Goal: Task Accomplishment & Management: Use online tool/utility

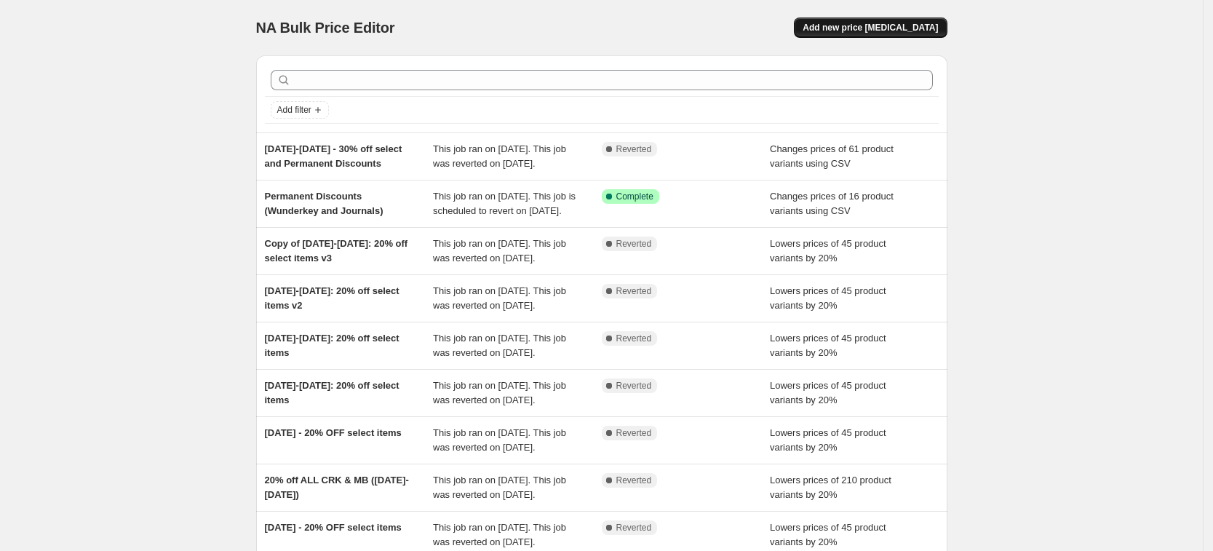
click at [883, 27] on span "Add new price [MEDICAL_DATA]" at bounding box center [870, 28] width 135 height 12
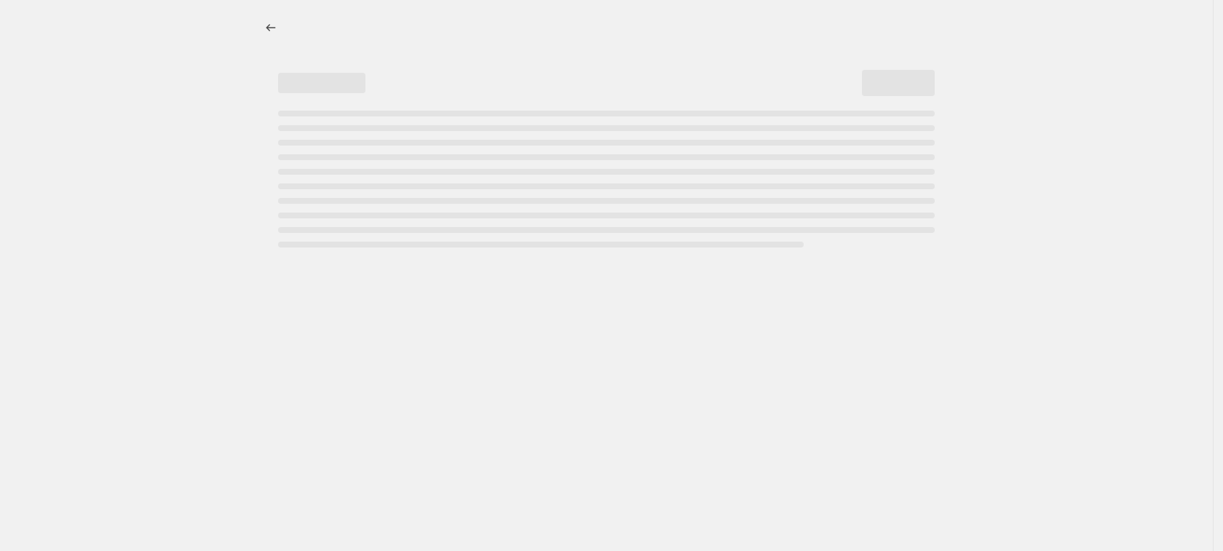
select select "percentage"
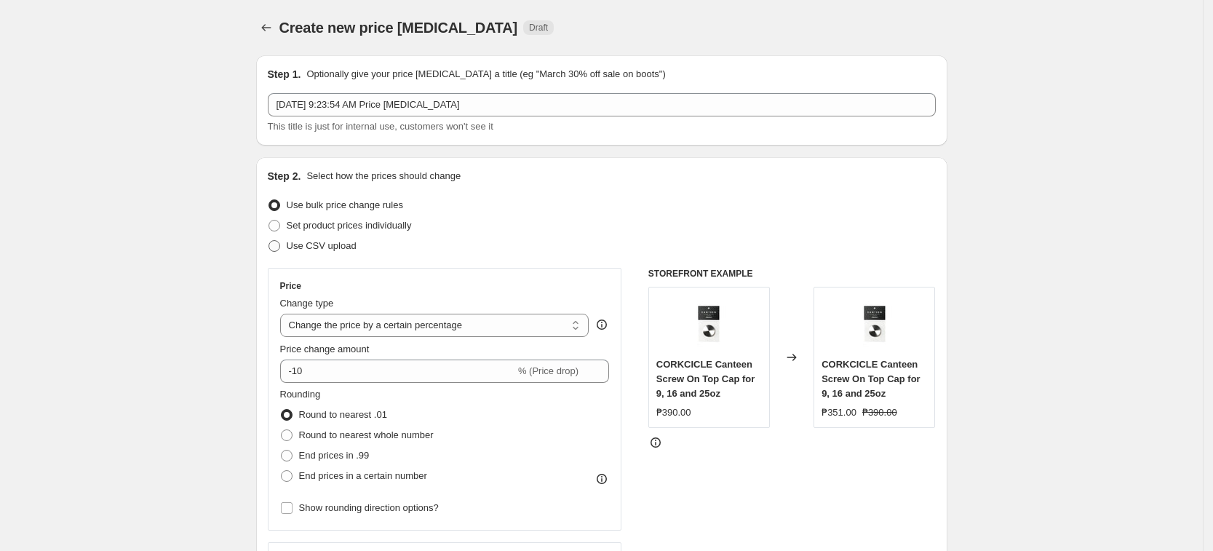
click at [323, 243] on span "Use CSV upload" at bounding box center [322, 245] width 70 height 11
click at [269, 241] on input "Use CSV upload" at bounding box center [269, 240] width 1 height 1
radio input "true"
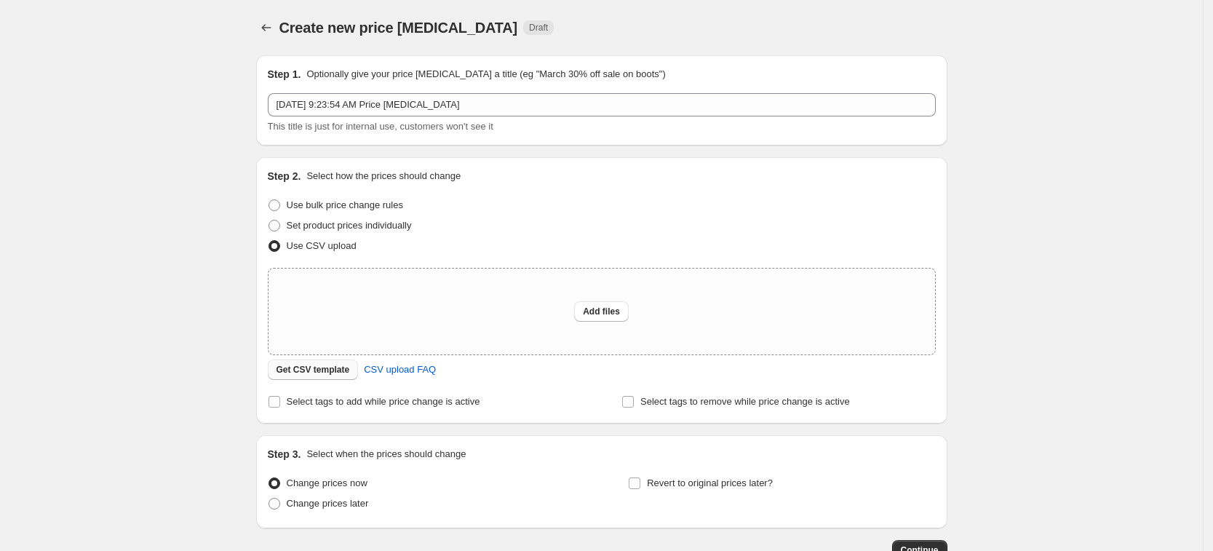
click at [338, 370] on span "Get CSV template" at bounding box center [314, 370] width 74 height 12
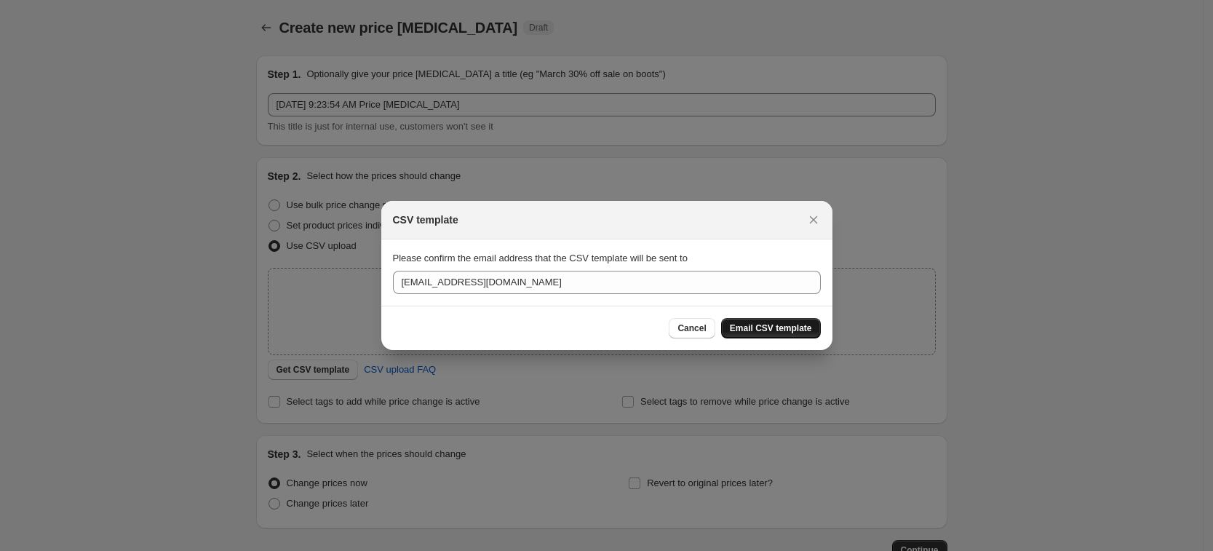
click at [770, 336] on button "Email CSV template" at bounding box center [771, 328] width 100 height 20
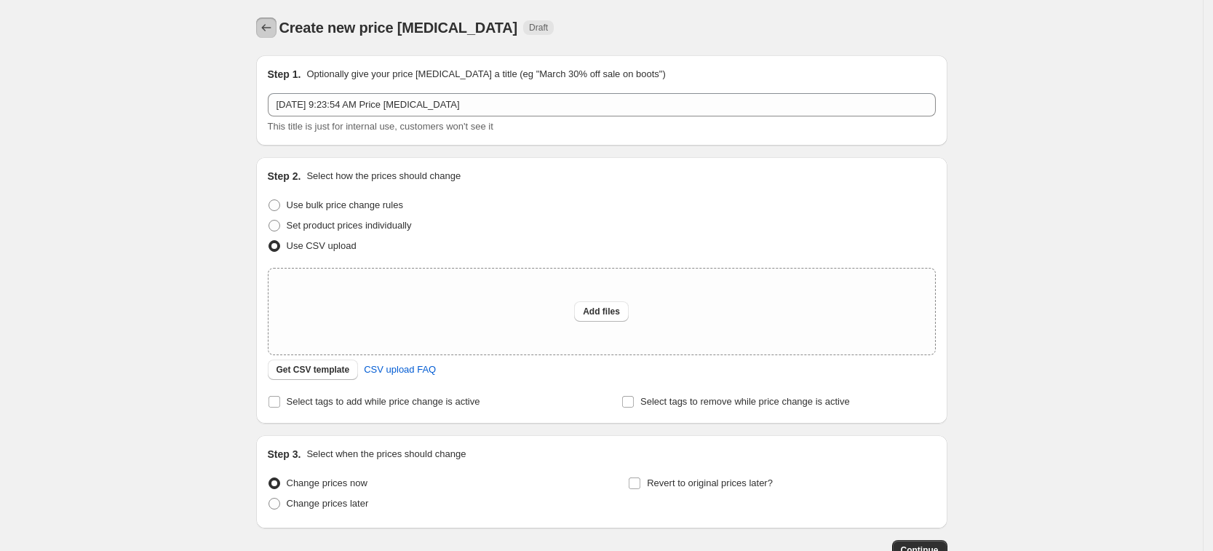
click at [266, 20] on button "Price change jobs" at bounding box center [266, 27] width 20 height 20
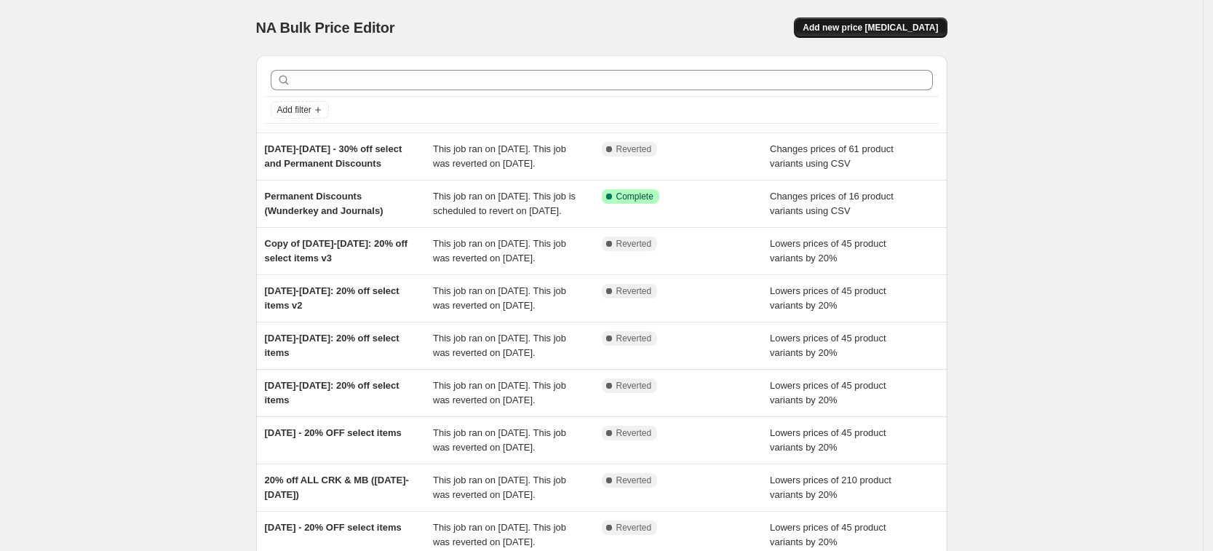
click at [868, 28] on span "Add new price [MEDICAL_DATA]" at bounding box center [870, 28] width 135 height 12
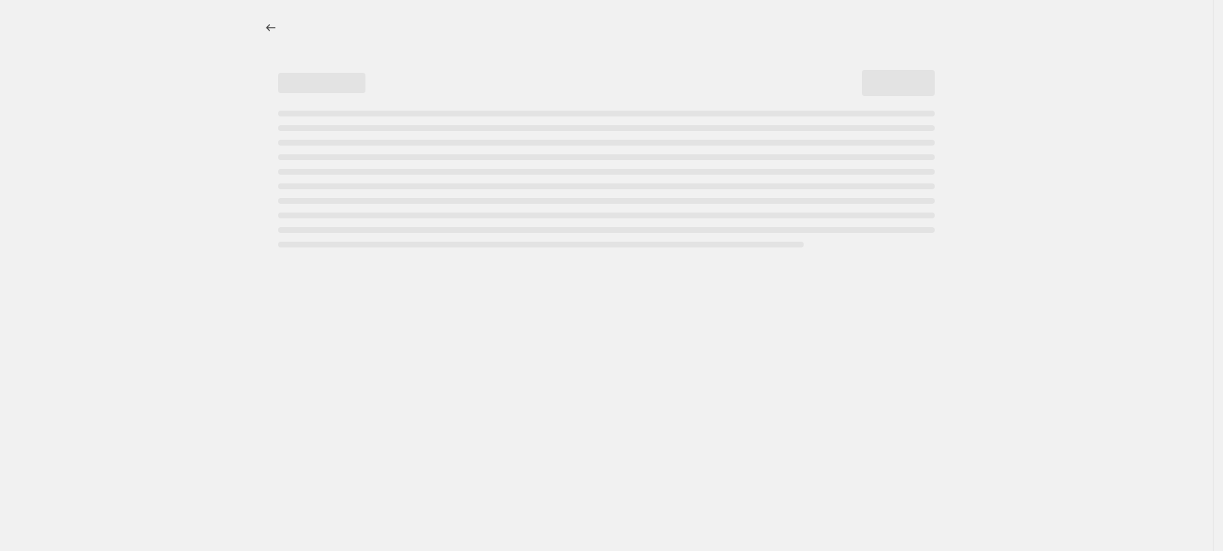
select select "percentage"
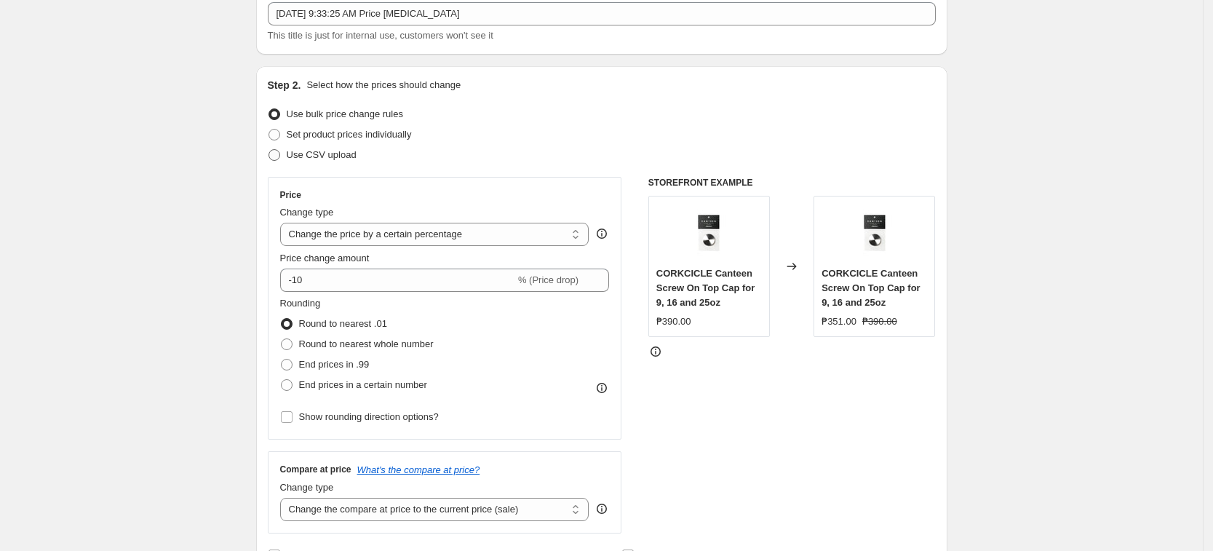
click at [343, 145] on label "Use CSV upload" at bounding box center [312, 155] width 89 height 20
click at [269, 149] on input "Use CSV upload" at bounding box center [269, 149] width 1 height 1
radio input "true"
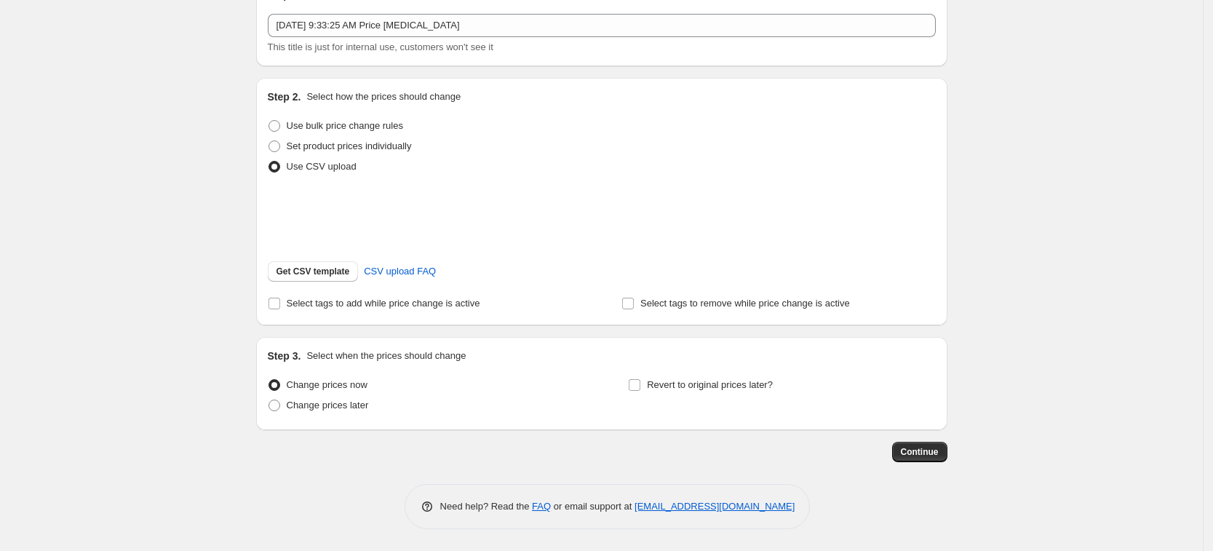
scroll to position [91, 0]
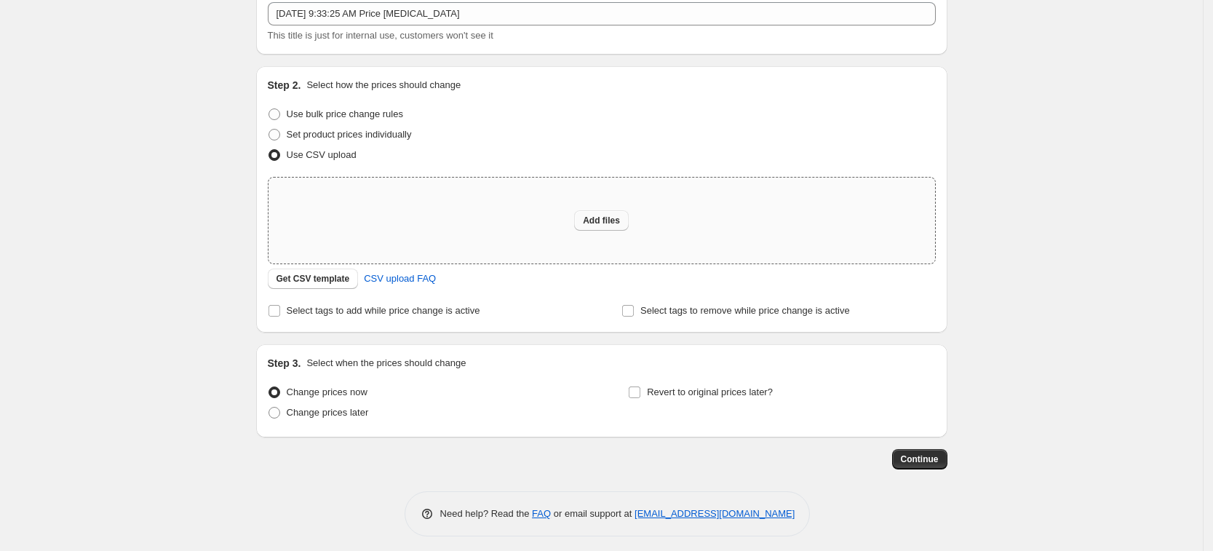
click at [618, 226] on button "Add files" at bounding box center [601, 220] width 55 height 20
click at [335, 274] on span "Get CSV template" at bounding box center [314, 279] width 74 height 12
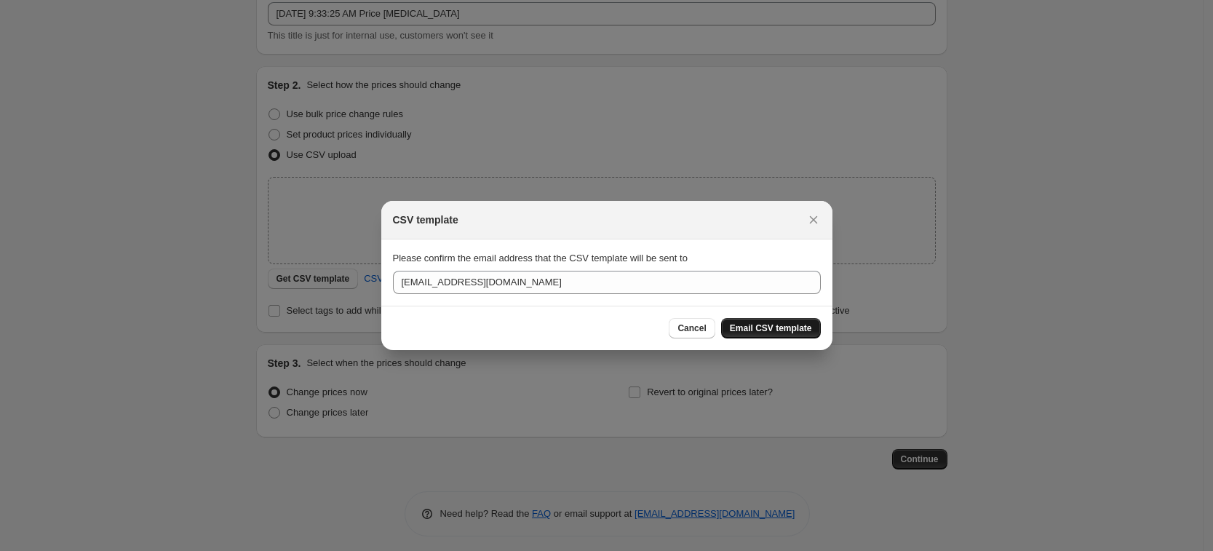
click at [783, 334] on button "Email CSV template" at bounding box center [771, 328] width 100 height 20
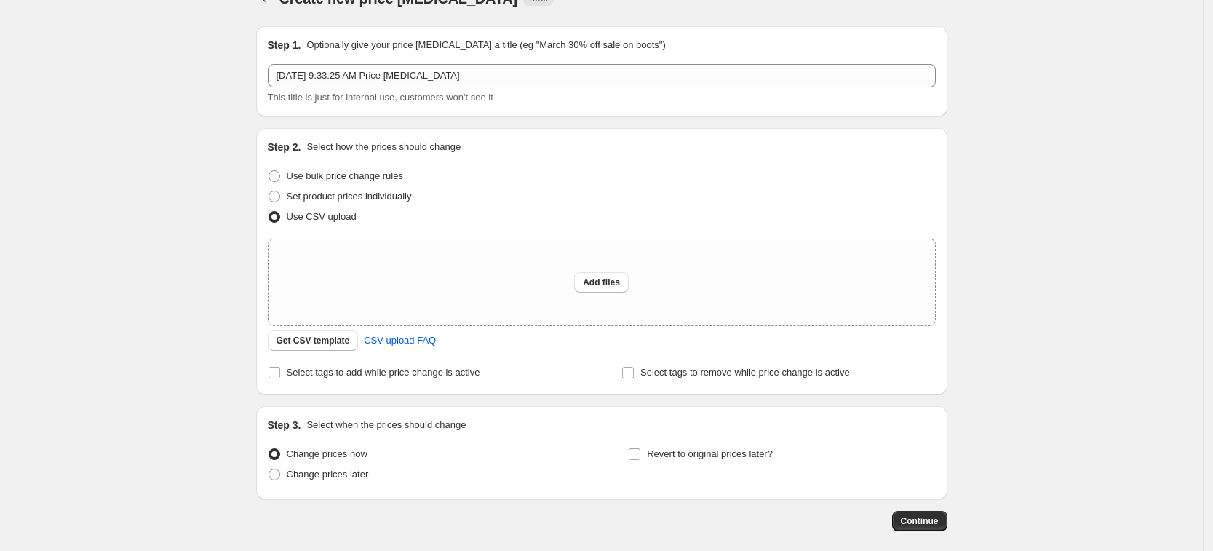
scroll to position [0, 0]
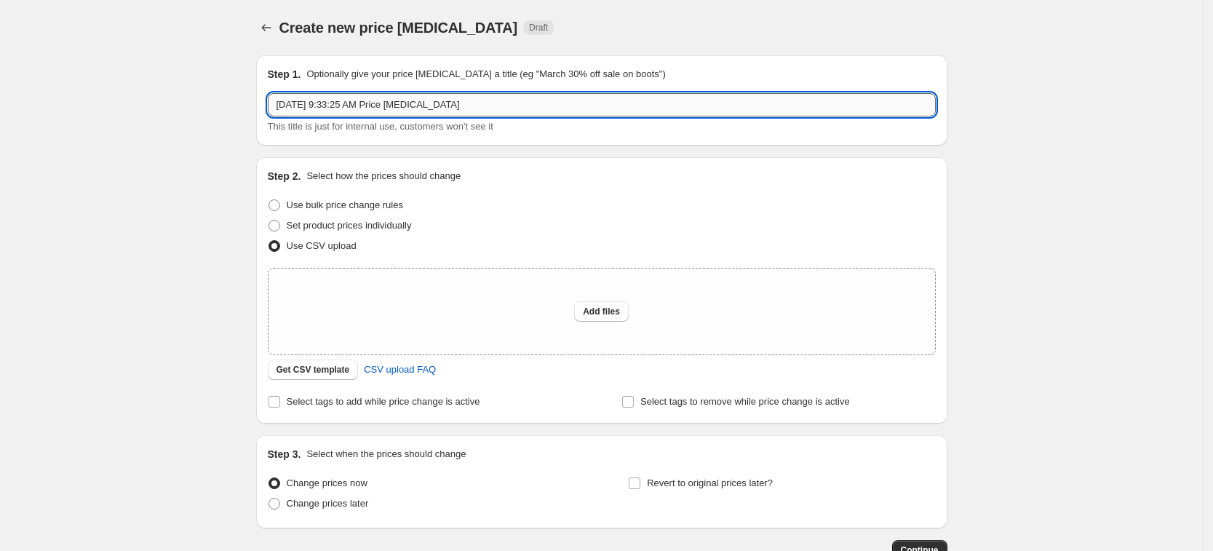
click at [308, 103] on input "Sep 1, 2025, 9:33:25 AM Price change job" at bounding box center [602, 104] width 668 height 23
type input "Sep 1-15, 2025, 9:33:25 AM Price change job"
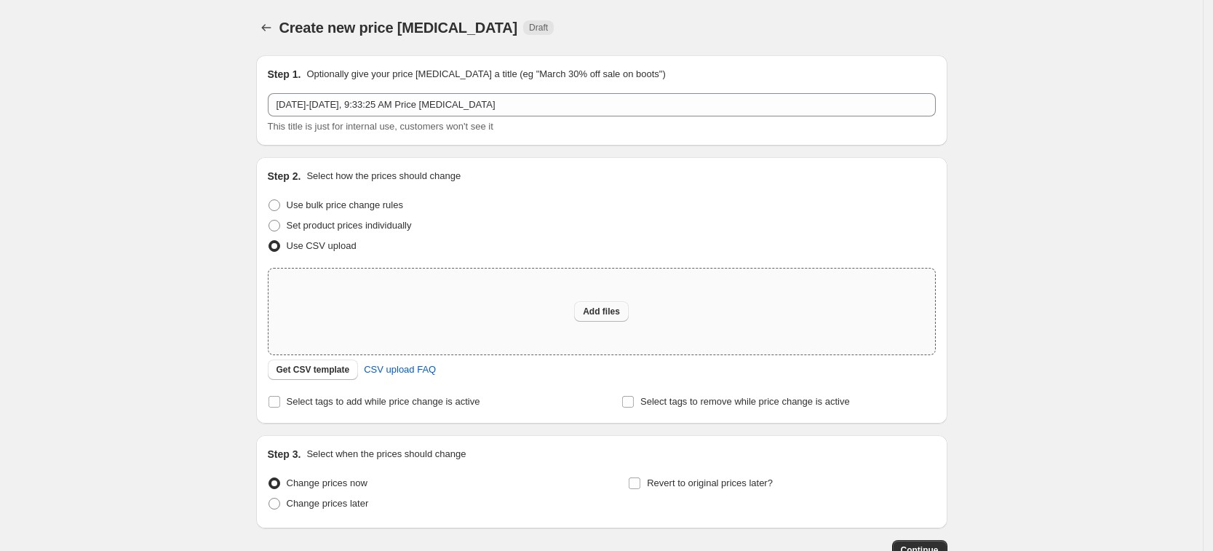
click at [607, 312] on span "Add files" at bounding box center [601, 312] width 37 height 12
type input "C:\fakepath\Sept 1-15, 2025 (999 select items).xlsx"
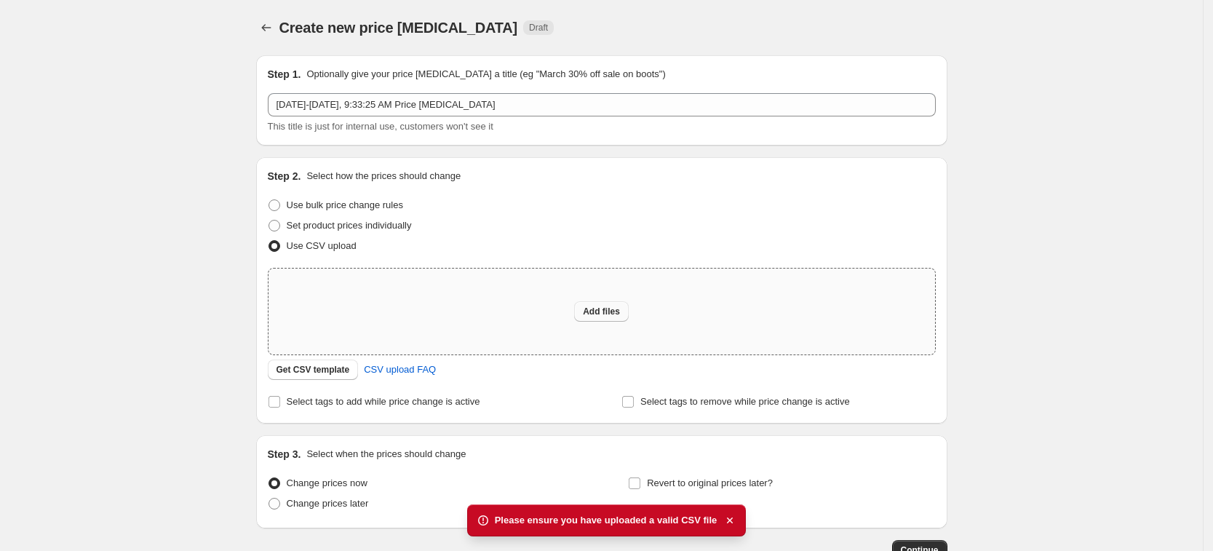
click at [611, 321] on button "Add files" at bounding box center [601, 311] width 55 height 20
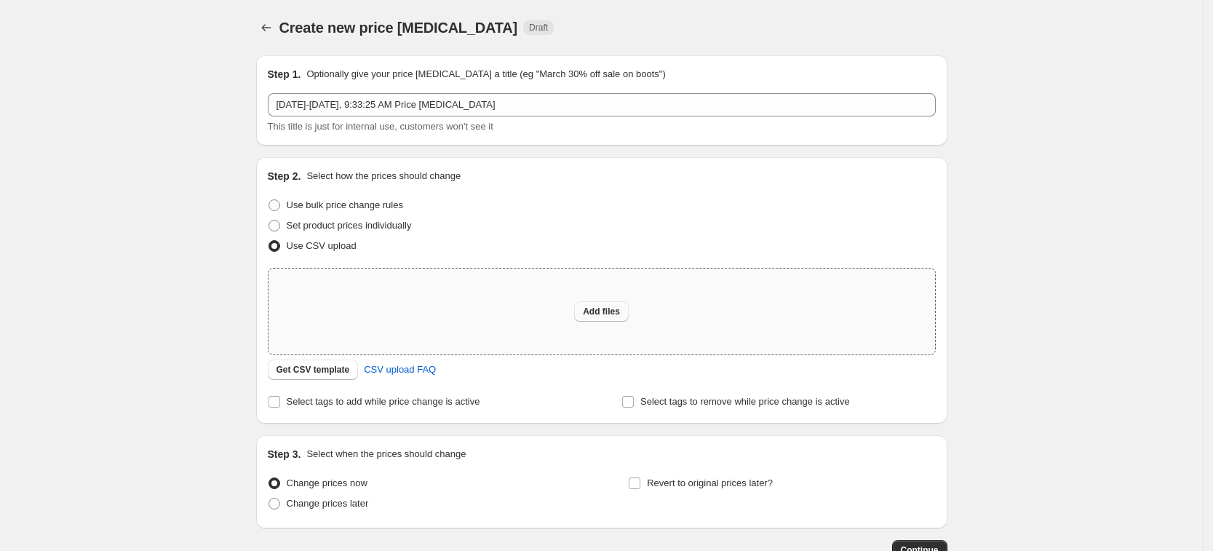
type input "C:\fakepath\Sept 1-15, 2025 (999 select items).xlsx"
click at [615, 311] on span "Add files" at bounding box center [601, 312] width 37 height 12
type input "C:\fakepath\Sept 1-15, 2025 (999 select items).csv"
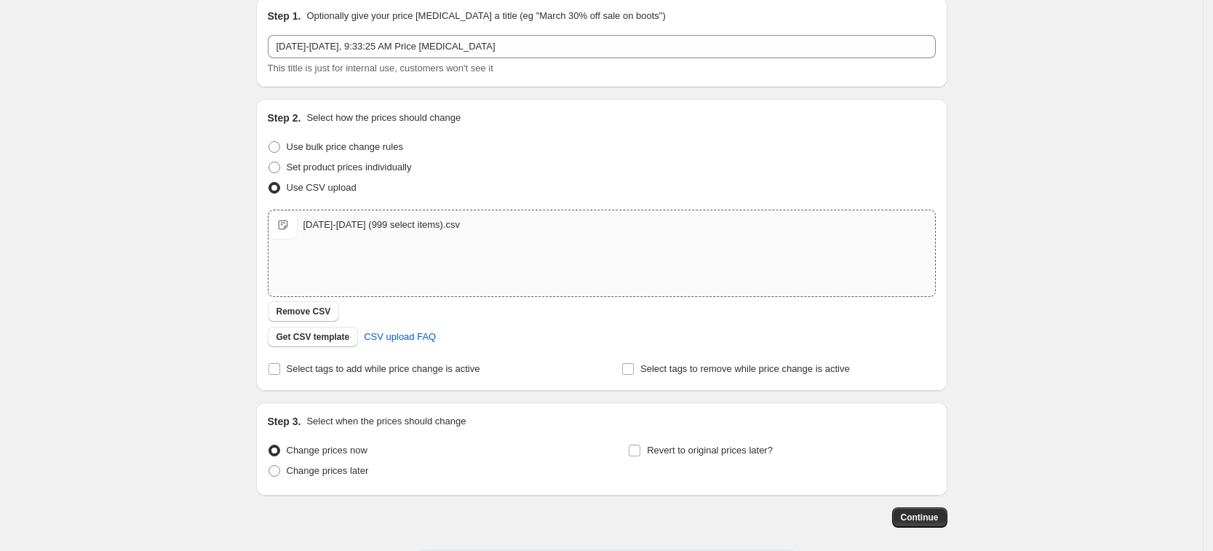
scroll to position [124, 0]
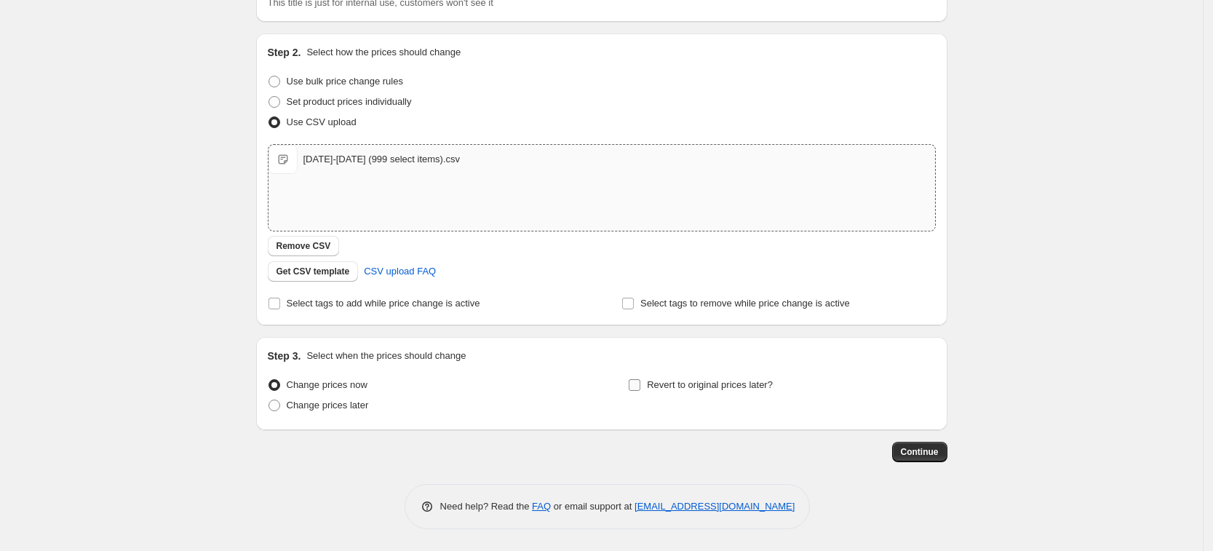
click at [715, 380] on span "Revert to original prices later?" at bounding box center [710, 384] width 126 height 11
click at [640, 380] on input "Revert to original prices later?" at bounding box center [635, 385] width 12 height 12
checkbox input "true"
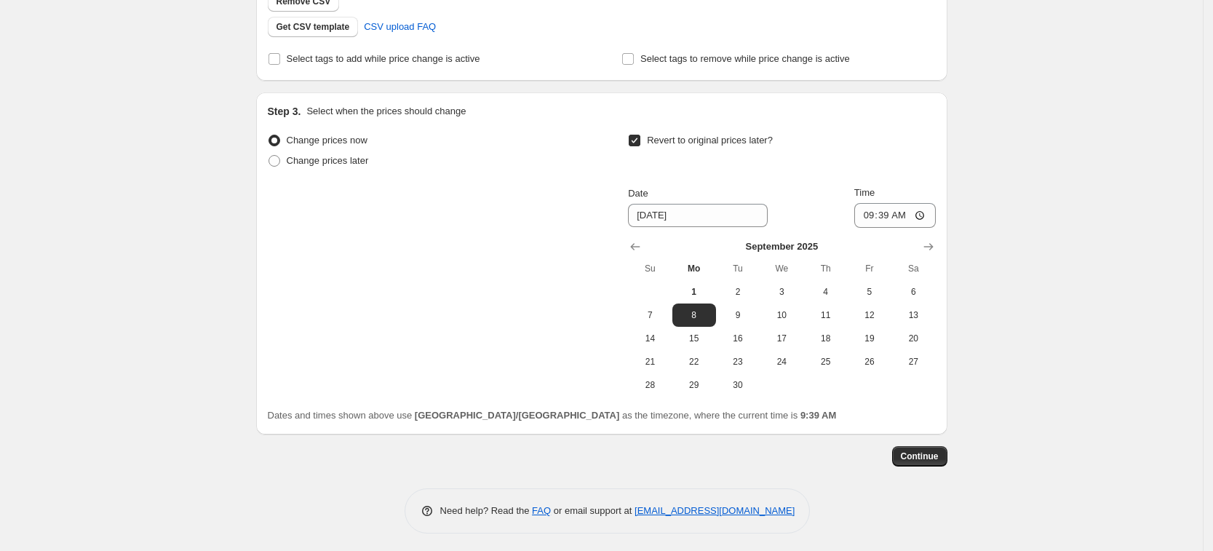
scroll to position [373, 0]
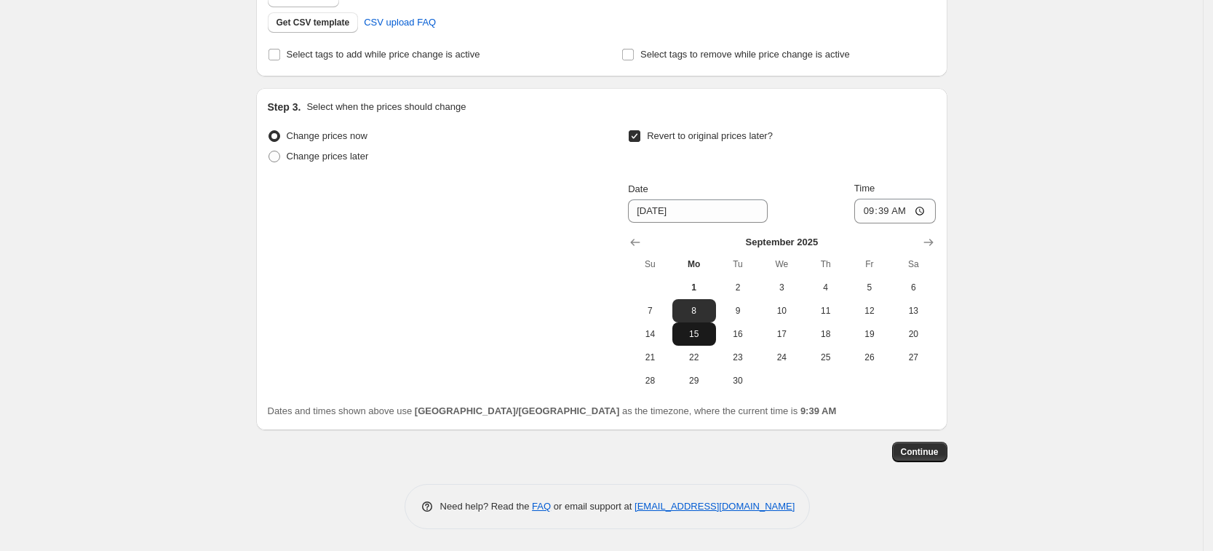
click at [707, 331] on span "15" at bounding box center [694, 334] width 32 height 12
type input "9/15/2025"
click at [875, 210] on input "09:39" at bounding box center [895, 211] width 82 height 25
type input "23:59"
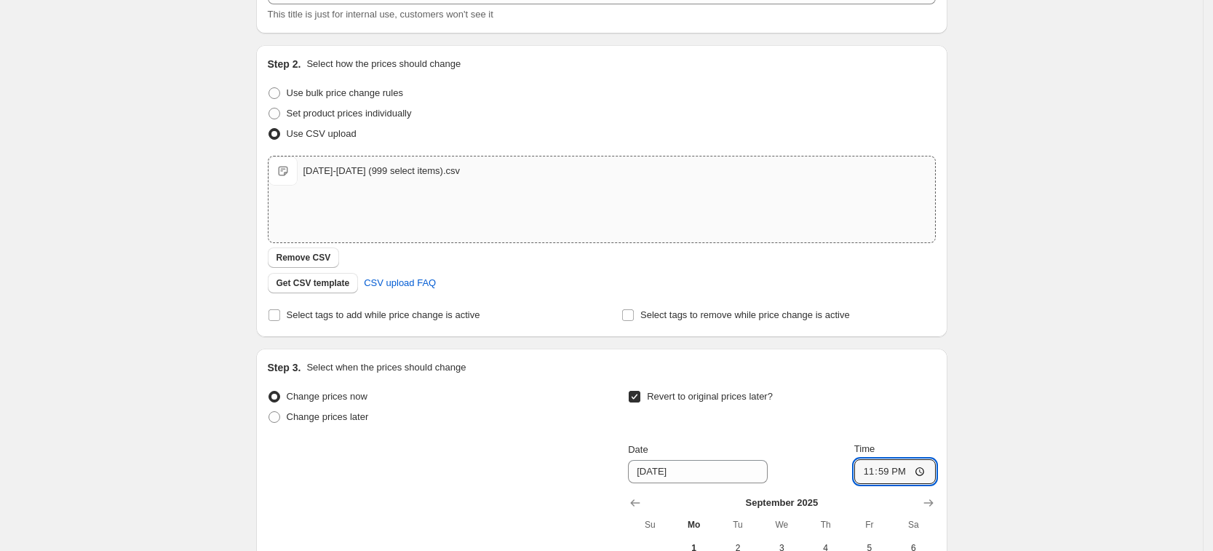
scroll to position [0, 0]
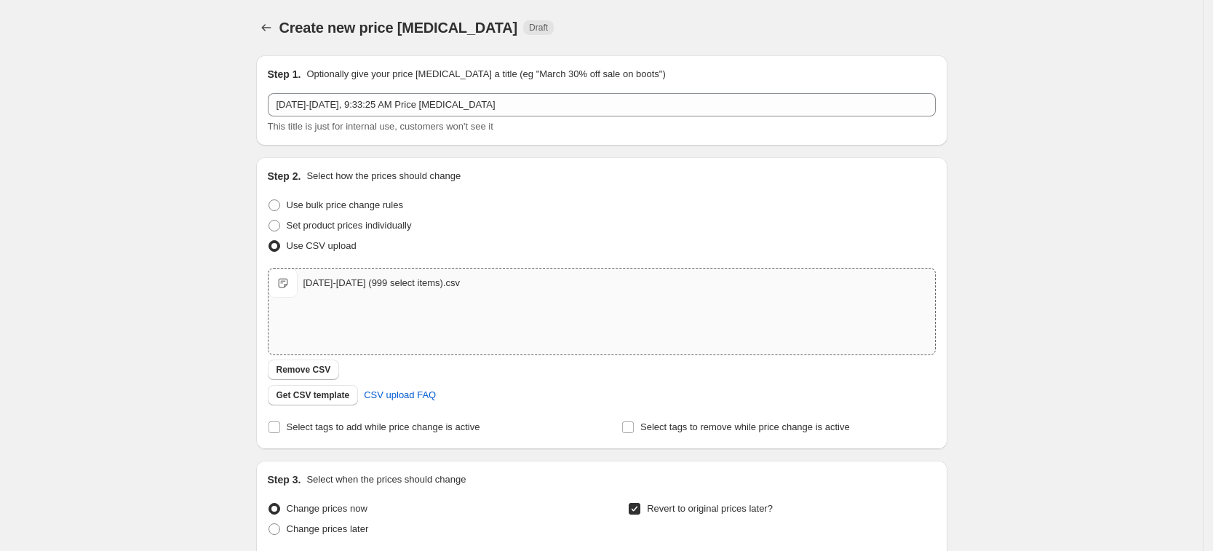
click at [175, 242] on div "Create new price change job. This page is ready Create new price change job Dra…" at bounding box center [601, 462] width 1203 height 924
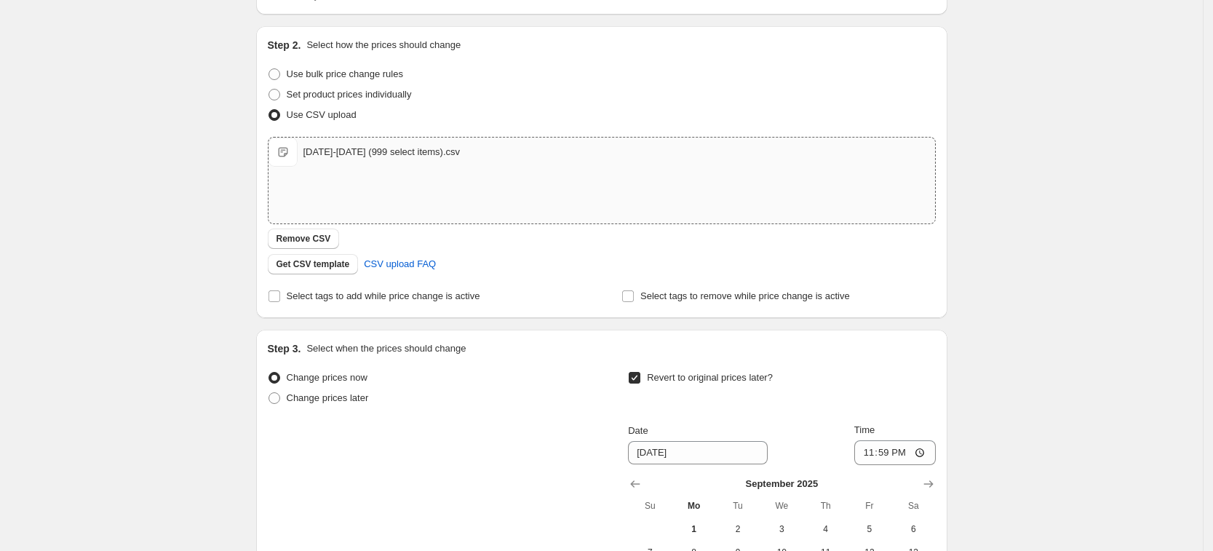
scroll to position [373, 0]
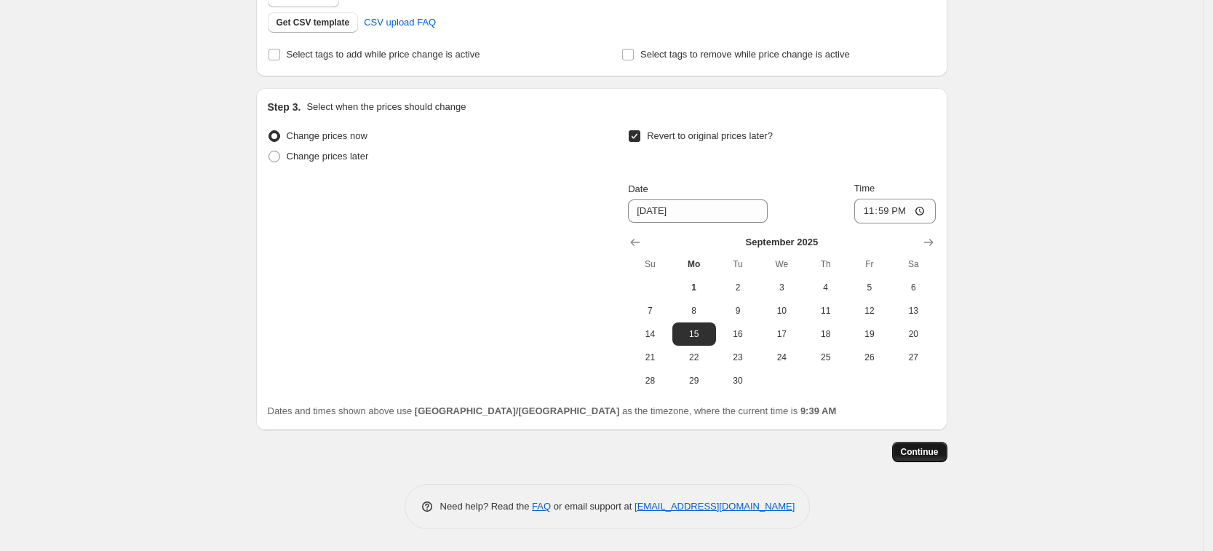
click at [935, 450] on span "Continue" at bounding box center [920, 452] width 38 height 12
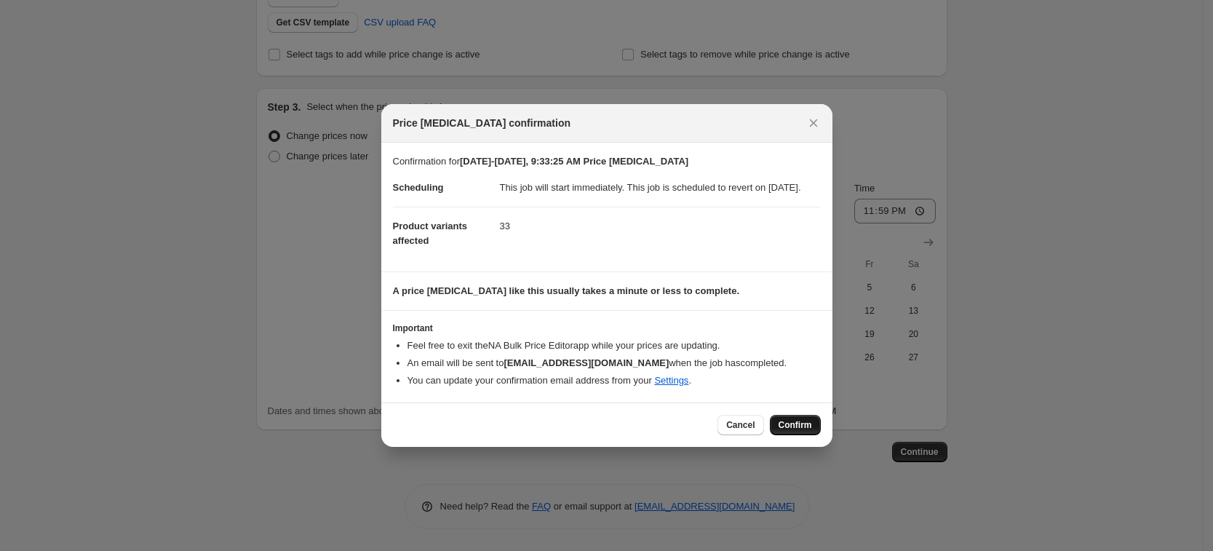
click at [796, 429] on span "Confirm" at bounding box center [795, 425] width 33 height 12
